Goal: Transaction & Acquisition: Purchase product/service

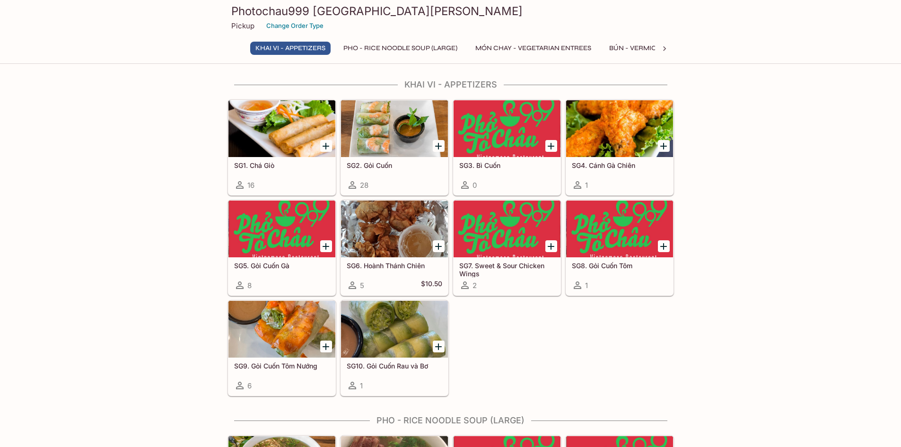
click at [380, 144] on div at bounding box center [394, 128] width 107 height 57
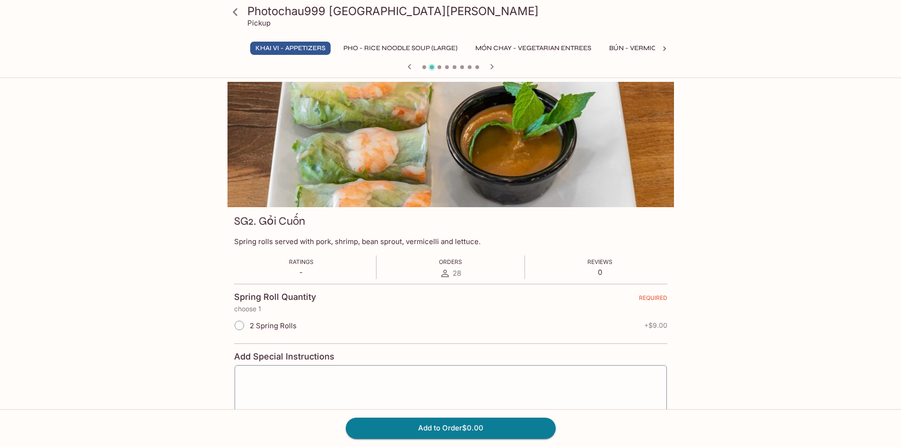
click at [495, 65] on icon "button" at bounding box center [491, 66] width 11 height 11
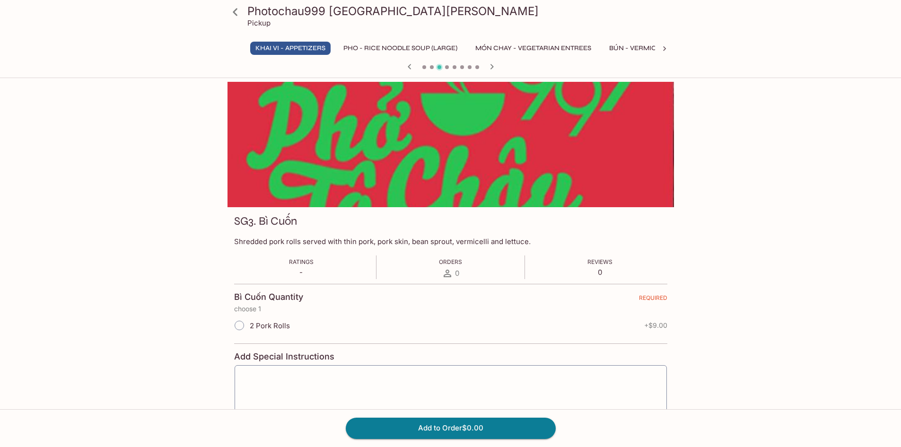
click at [495, 64] on icon "button" at bounding box center [491, 66] width 11 height 11
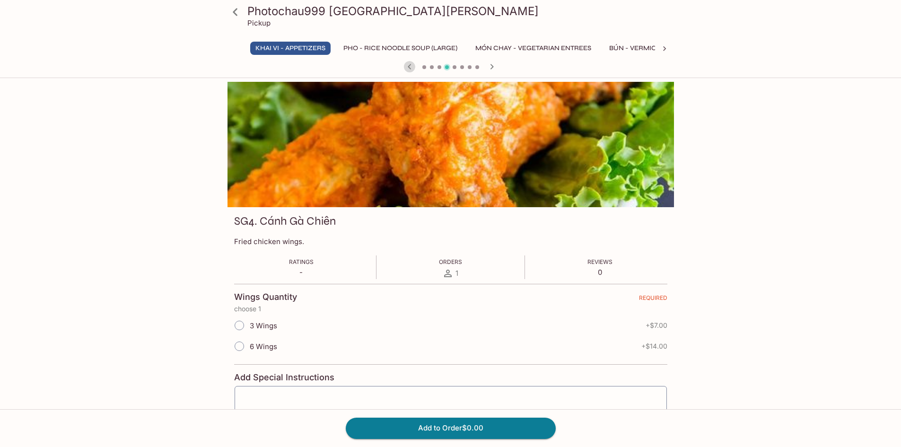
click at [413, 66] on icon "button" at bounding box center [409, 66] width 11 height 11
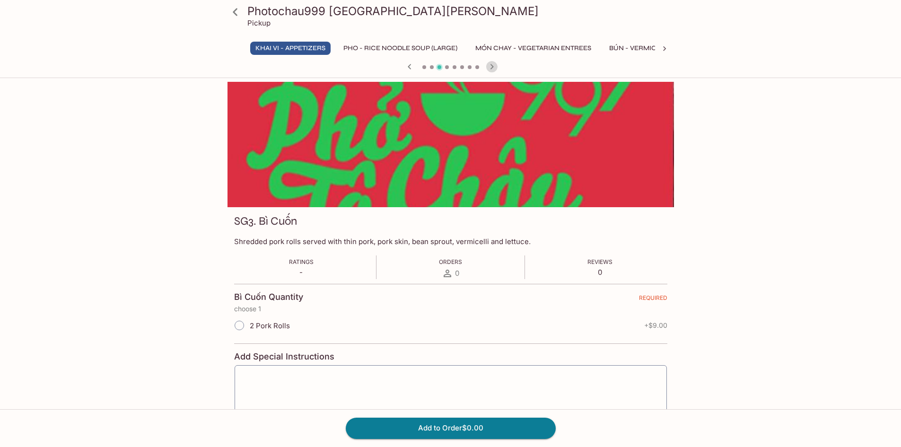
click at [494, 67] on icon "button" at bounding box center [491, 66] width 11 height 11
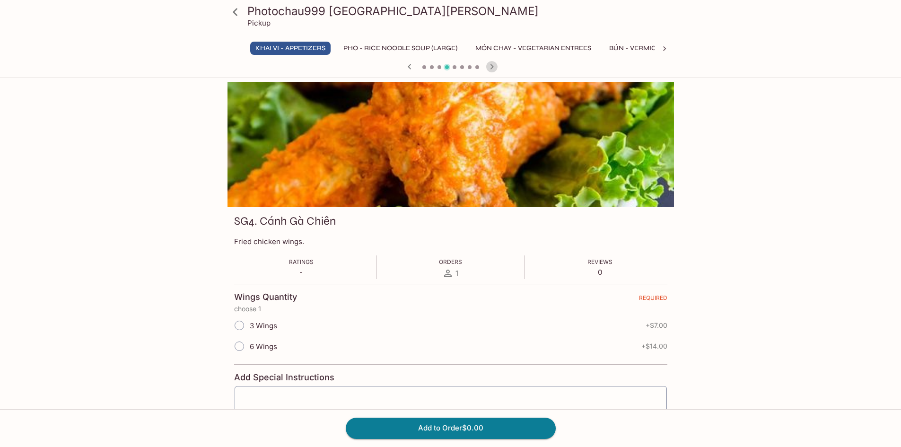
click at [494, 67] on icon "button" at bounding box center [491, 66] width 11 height 11
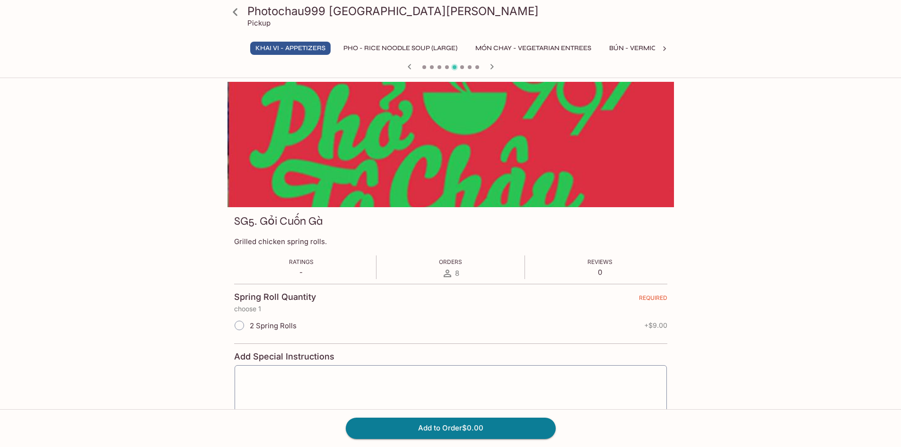
click at [240, 327] on input "2 Spring Rolls" at bounding box center [240, 326] width 20 height 20
radio input "true"
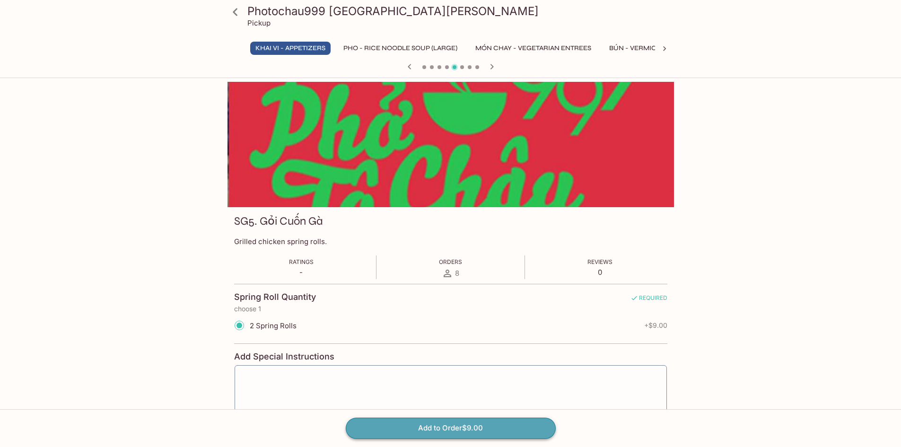
click at [398, 427] on button "Add to Order $9.00" at bounding box center [451, 428] width 210 height 21
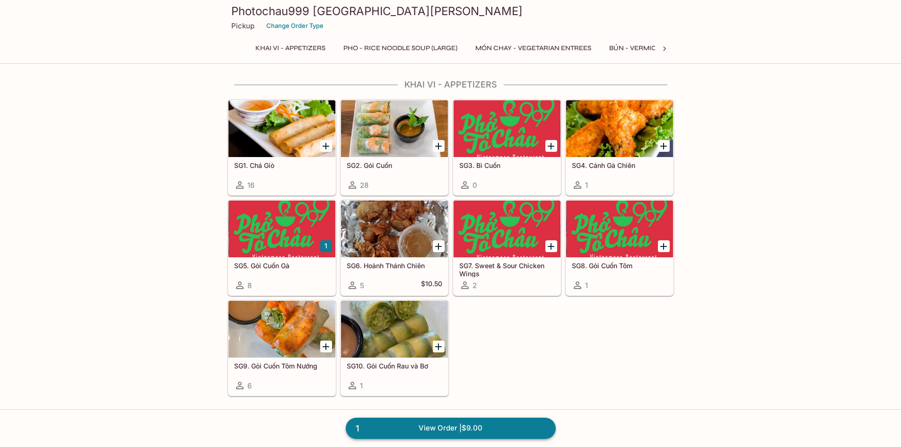
click at [425, 432] on link "1 View Order | $9.00" at bounding box center [451, 428] width 210 height 21
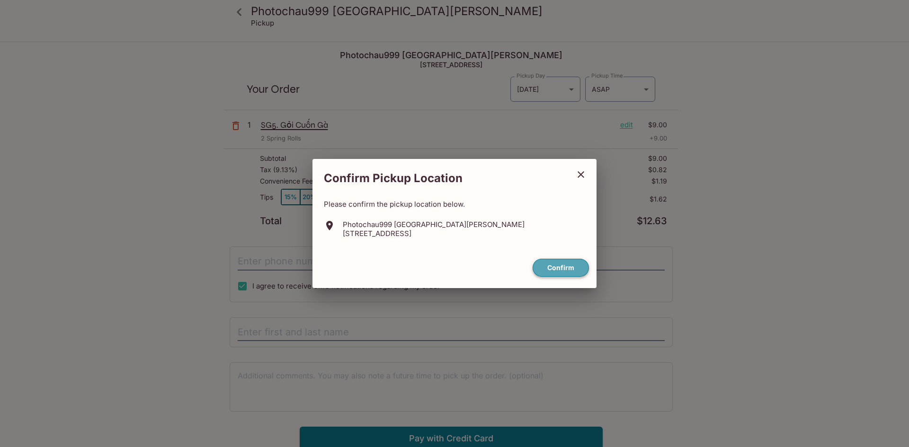
click at [562, 265] on button "Confirm" at bounding box center [560, 268] width 56 height 18
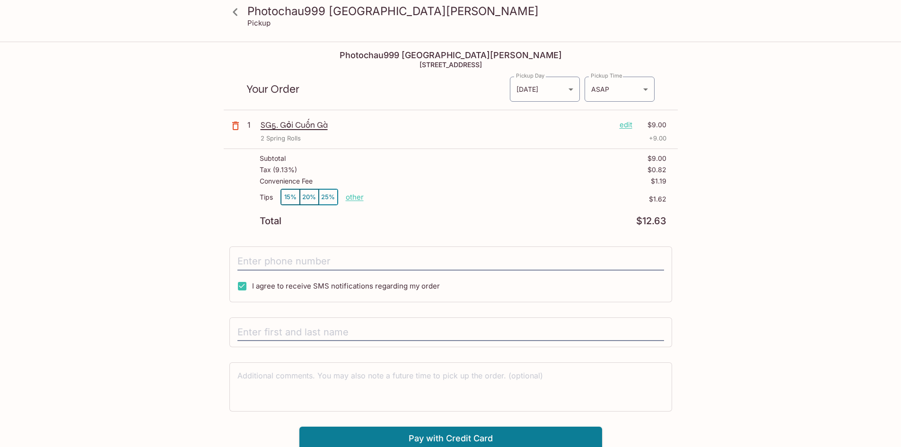
click at [357, 201] on p "other" at bounding box center [355, 197] width 18 height 9
drag, startPoint x: 403, startPoint y: 196, endPoint x: 480, endPoint y: 198, distance: 76.7
click at [480, 201] on div "Tips 15% 20% 25% Done 1.62 $1.62" at bounding box center [463, 203] width 407 height 28
type input "0.00"
click at [469, 439] on button "Pay with Credit Card" at bounding box center [451, 439] width 303 height 24
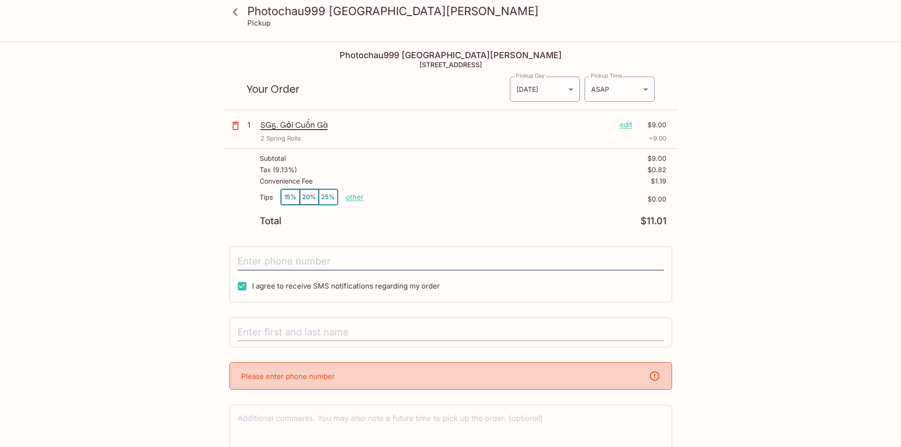
click at [327, 341] on div at bounding box center [451, 333] width 443 height 30
click at [326, 339] on input "text" at bounding box center [451, 333] width 427 height 18
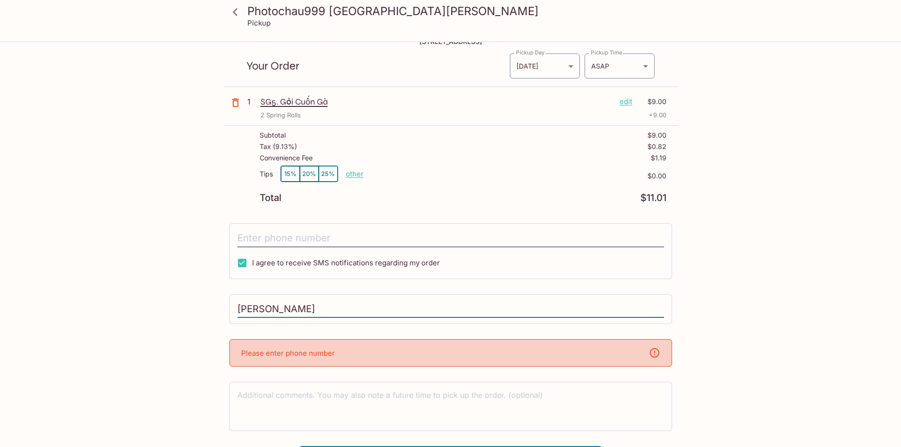
scroll to position [46, 0]
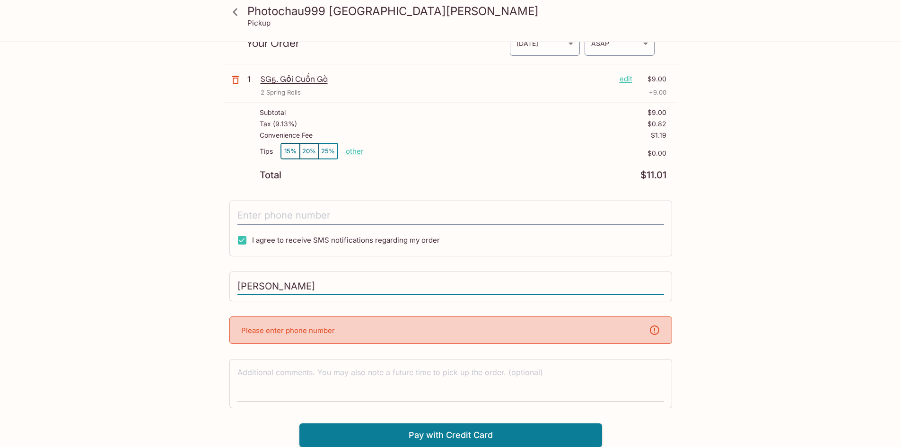
type input "[PERSON_NAME]"
click at [354, 375] on textarea at bounding box center [451, 383] width 427 height 33
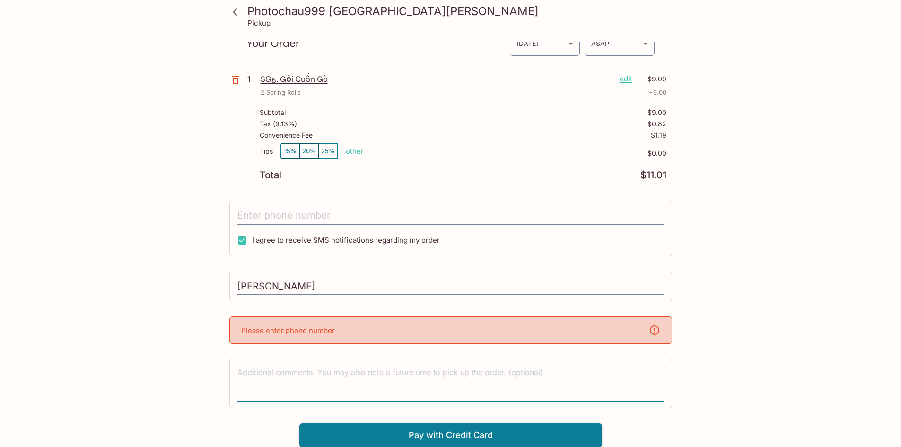
click at [344, 326] on div "Please enter phone number" at bounding box center [451, 330] width 443 height 27
click at [332, 375] on textarea at bounding box center [451, 383] width 427 height 33
type textarea "5105798535"
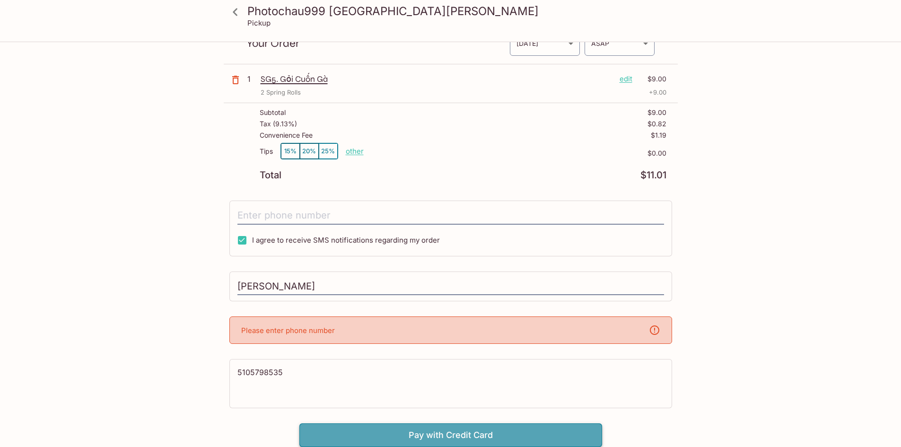
click at [355, 440] on button "Pay with Credit Card" at bounding box center [451, 436] width 303 height 24
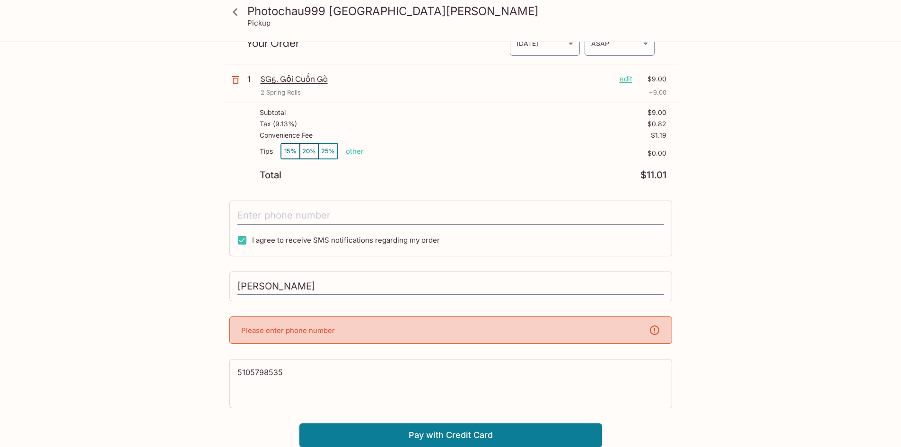
click at [312, 336] on div "Please enter phone number" at bounding box center [451, 330] width 443 height 27
click at [310, 306] on div "Photochau999 [GEOGRAPHIC_DATA][PERSON_NAME][STREET_ADDRESS] Your Order Pickup D…" at bounding box center [451, 222] width 454 height 450
click at [318, 283] on input "[PERSON_NAME]" at bounding box center [451, 287] width 427 height 18
click at [327, 205] on div "I agree to receive SMS notifications regarding my order" at bounding box center [451, 229] width 443 height 56
click at [336, 219] on input "tel" at bounding box center [451, 216] width 427 height 18
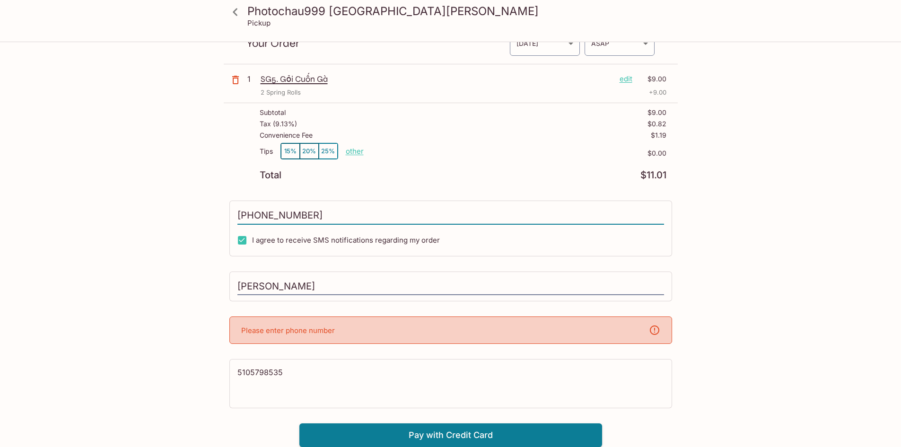
scroll to position [43, 0]
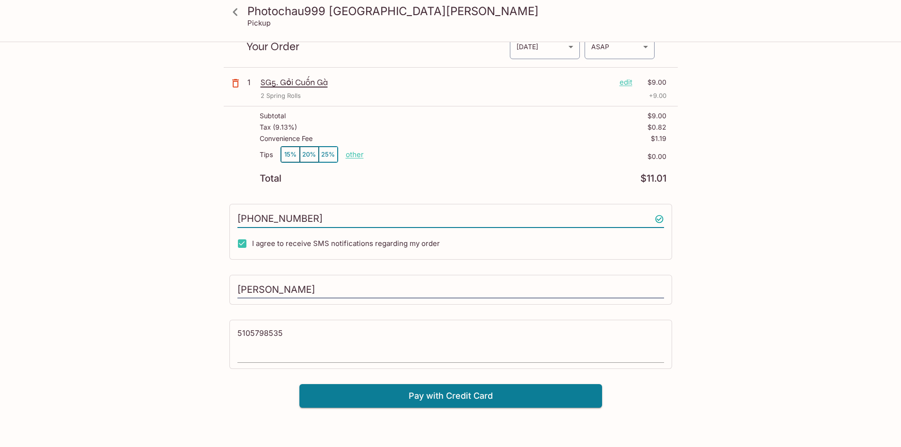
type input "[PHONE_NUMBER]"
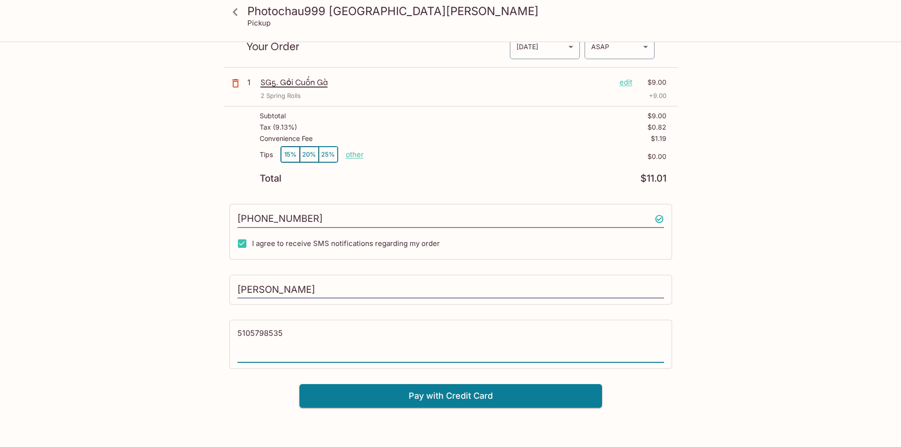
drag, startPoint x: 302, startPoint y: 331, endPoint x: 193, endPoint y: 336, distance: 109.4
click at [195, 335] on div "Photochau999 [GEOGRAPHIC_DATA][PERSON_NAME] Pickup Photochau999 [GEOGRAPHIC_DAT…" at bounding box center [451, 204] width 606 height 408
click at [381, 391] on button "Pay with Credit Card" at bounding box center [451, 396] width 303 height 24
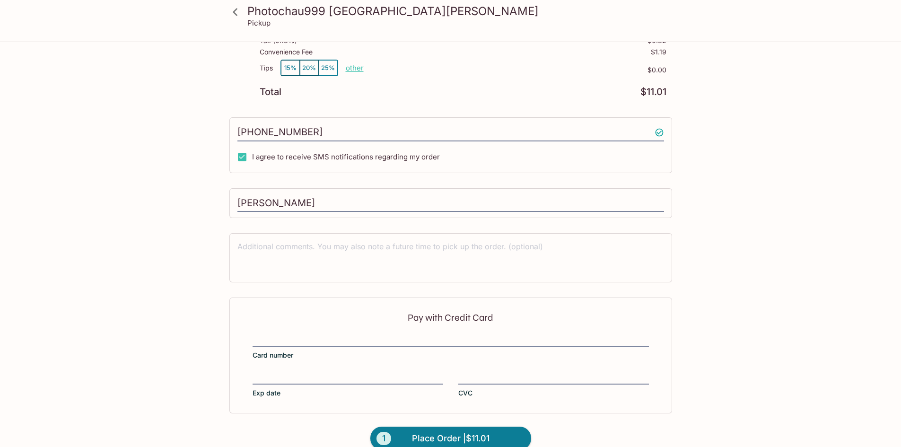
scroll to position [145, 0]
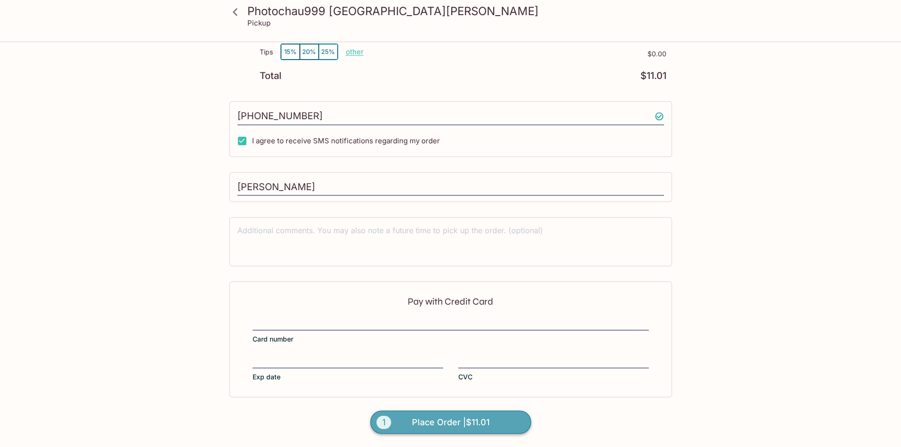
click at [457, 424] on span "Place Order | $11.01" at bounding box center [451, 422] width 78 height 15
